Goal: Information Seeking & Learning: Learn about a topic

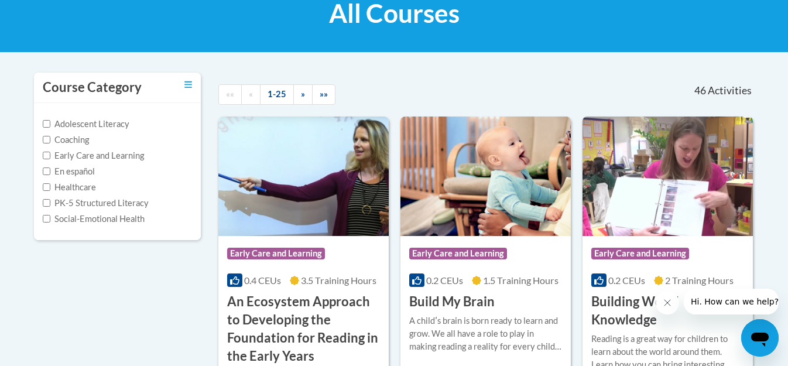
scroll to position [269, 0]
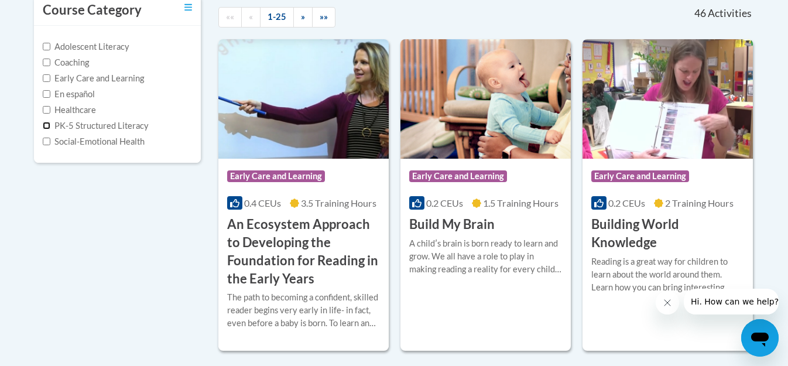
click at [47, 129] on input "PK-5 Structured Literacy" at bounding box center [47, 126] width 8 height 8
checkbox input "true"
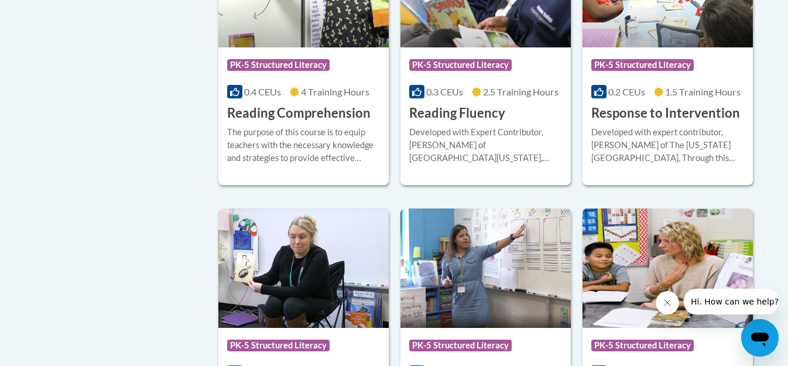
scroll to position [1148, 0]
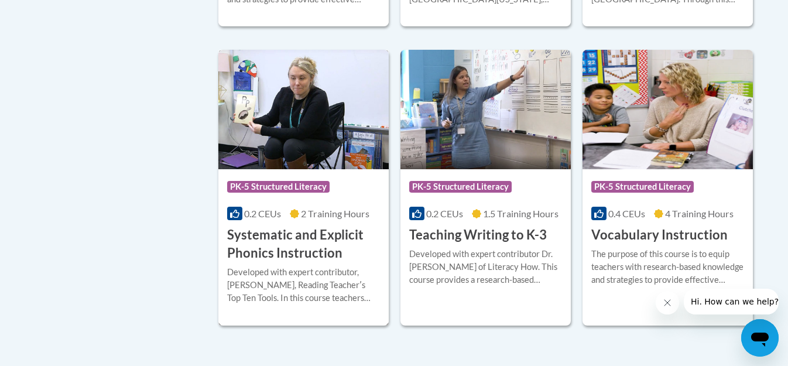
click at [264, 240] on h3 "Systematic and Explicit Phonics Instruction" at bounding box center [303, 244] width 153 height 36
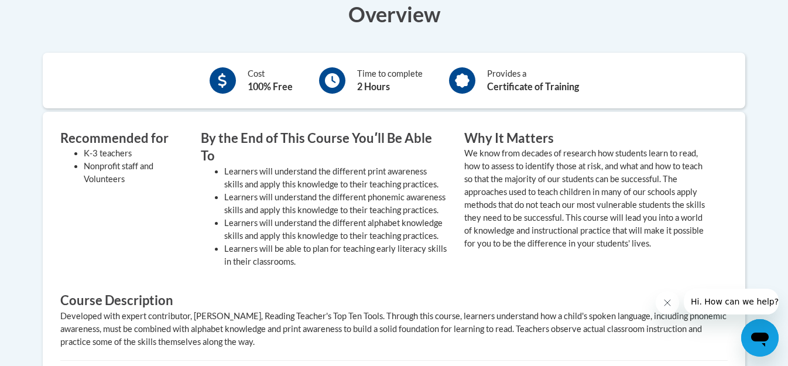
scroll to position [416, 0]
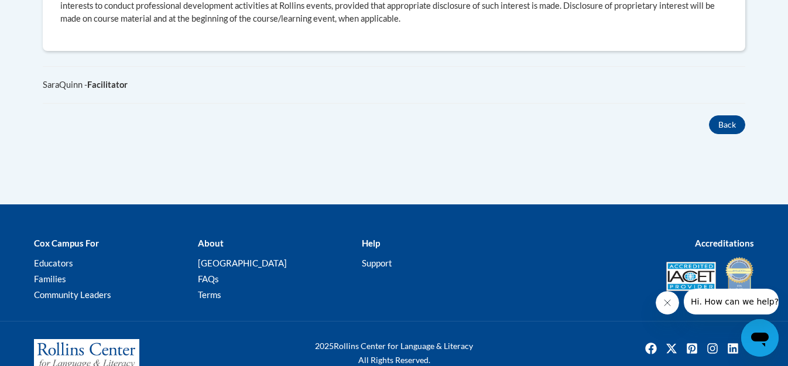
scroll to position [832, 0]
